Goal: Contribute content

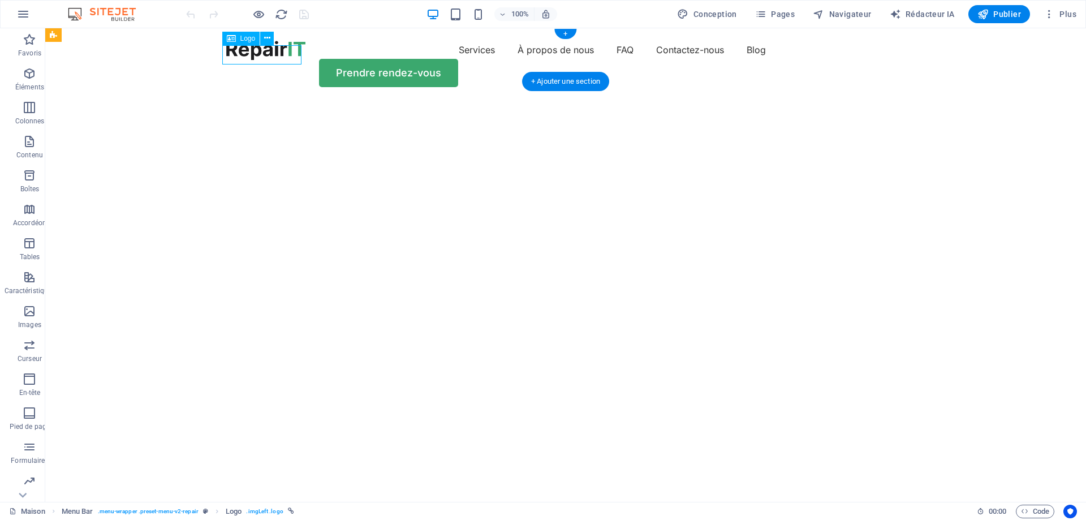
click at [296, 51] on div at bounding box center [265, 50] width 79 height 19
select select "px"
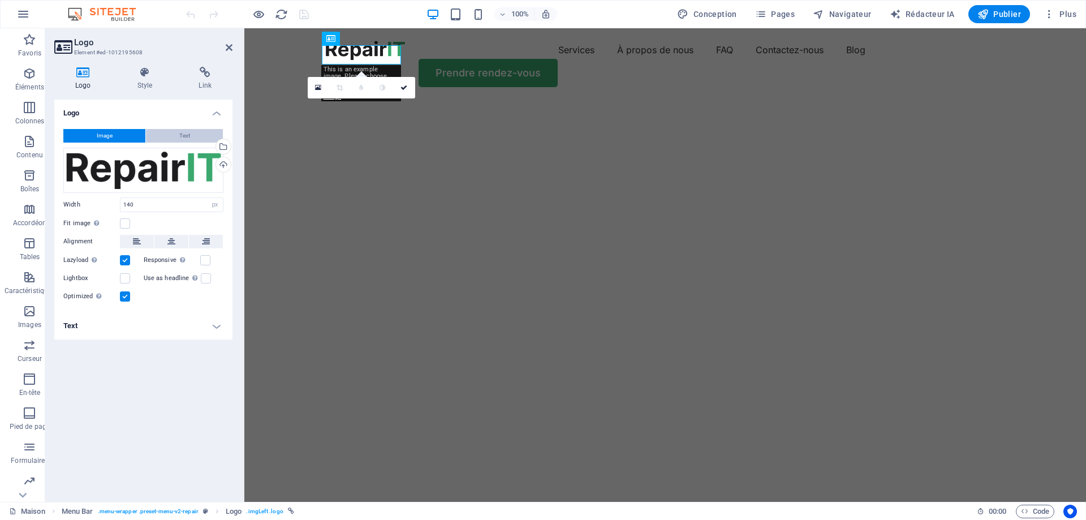
click at [188, 134] on span "Text" at bounding box center [184, 136] width 11 height 14
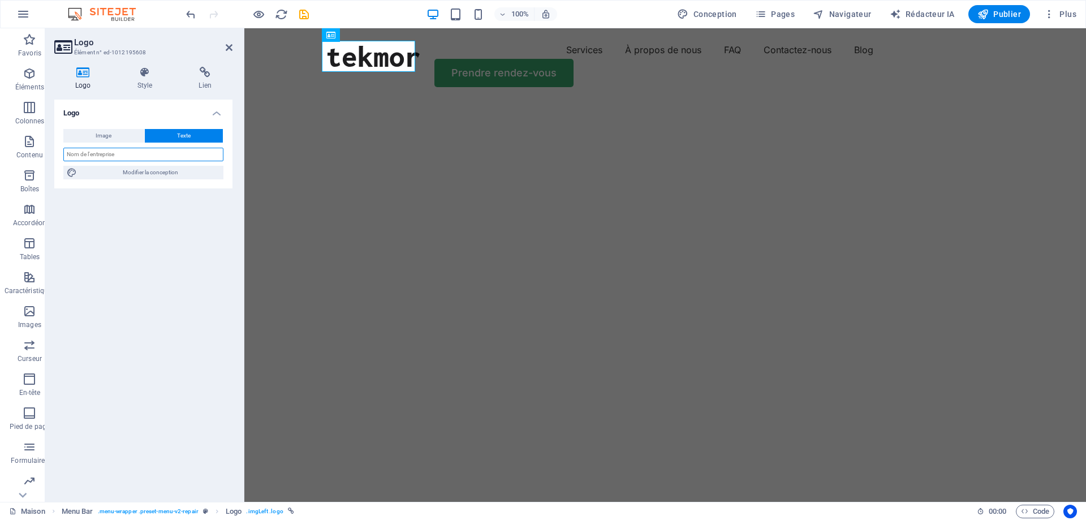
click at [123, 149] on input "text" at bounding box center [143, 155] width 160 height 14
type input "Tekmor"
click at [516, 100] on img "1/2" at bounding box center [660, 100] width 833 height 0
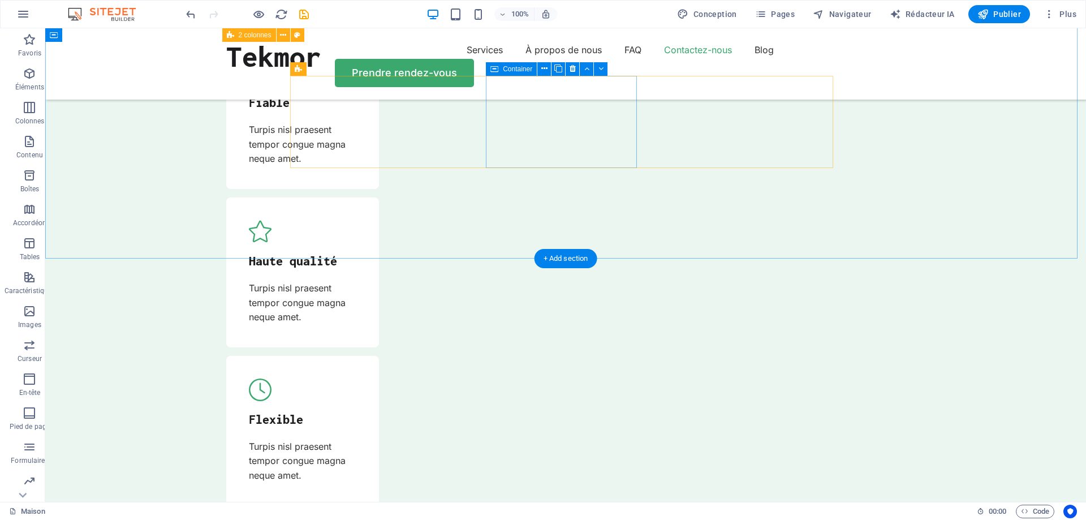
scroll to position [3954, 0]
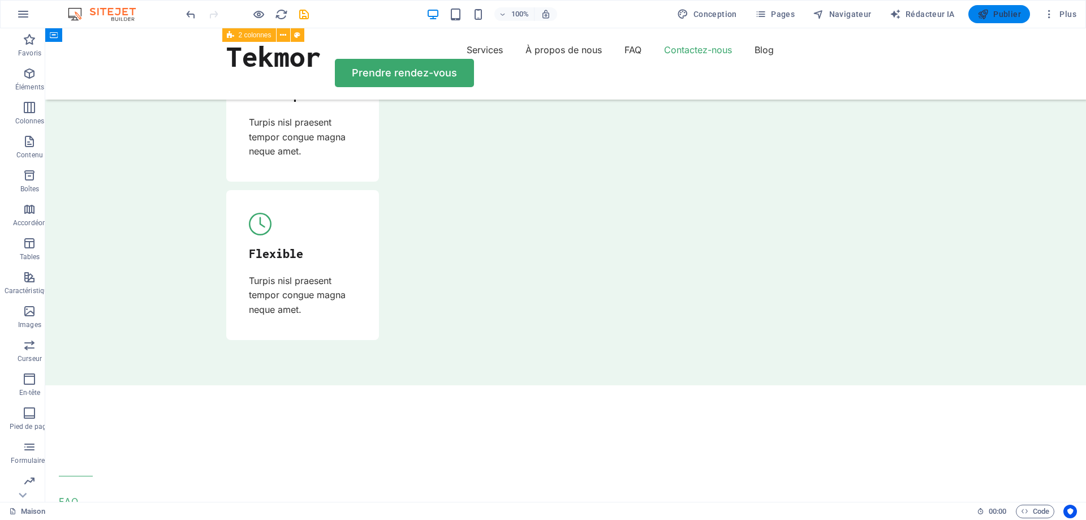
click at [1003, 10] on font "Publier" at bounding box center [1007, 14] width 28 height 9
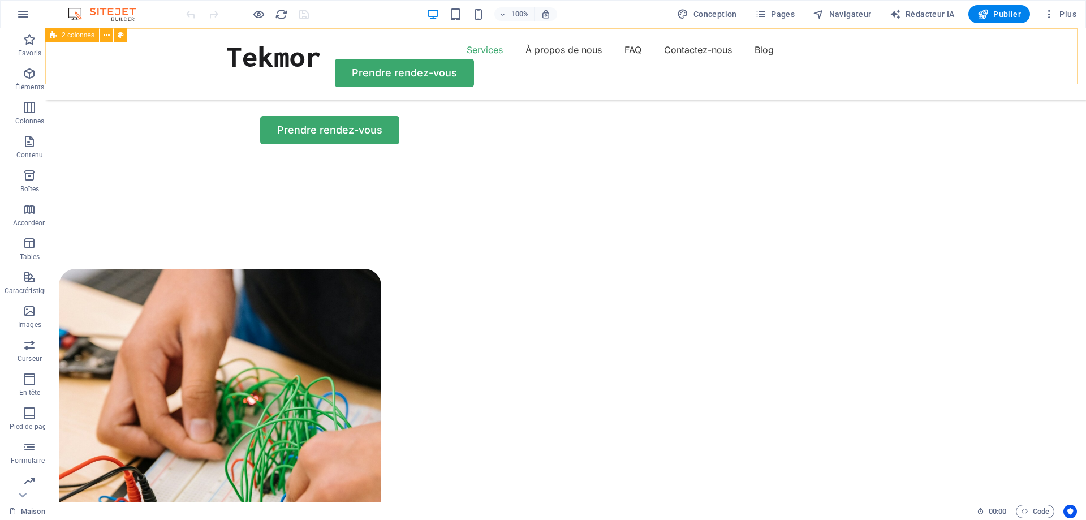
scroll to position [678, 0]
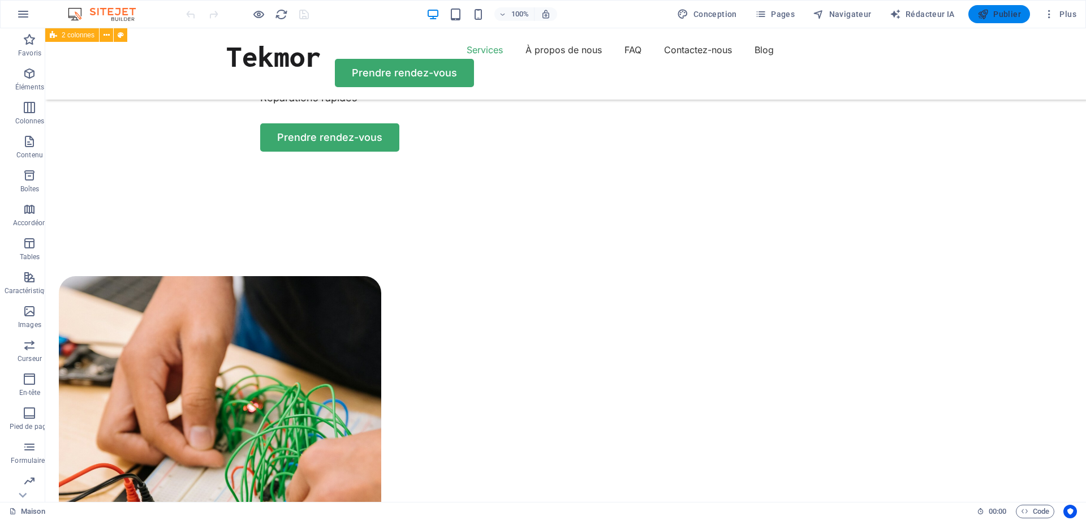
click at [998, 10] on font "Publier" at bounding box center [1007, 14] width 28 height 9
